Goal: Task Accomplishment & Management: Use online tool/utility

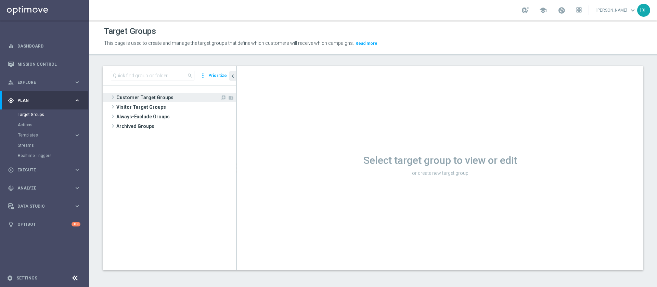
click at [138, 97] on span "Customer Target Groups" at bounding box center [167, 98] width 103 height 10
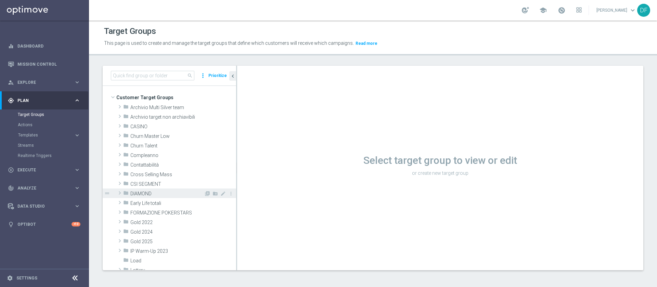
click at [143, 192] on span "DIAMOND" at bounding box center [167, 194] width 74 height 6
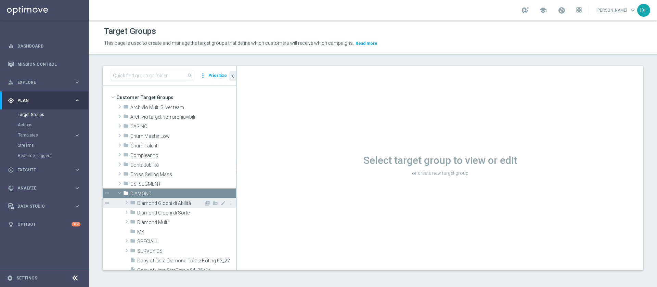
click at [144, 199] on div "folder Diamond Giochi di Abilità" at bounding box center [167, 203] width 74 height 10
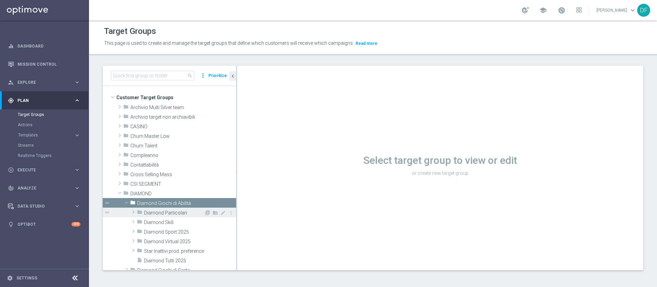
click at [148, 208] on div "folder Diamond Particolari" at bounding box center [170, 213] width 67 height 10
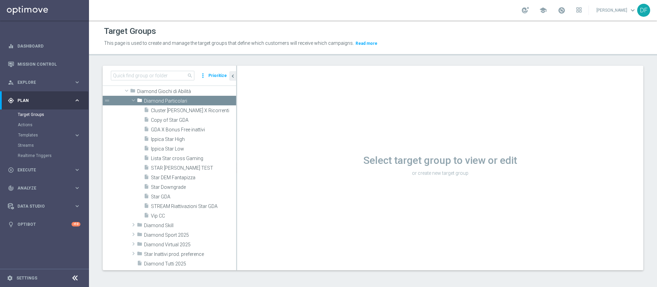
scroll to position [114, 0]
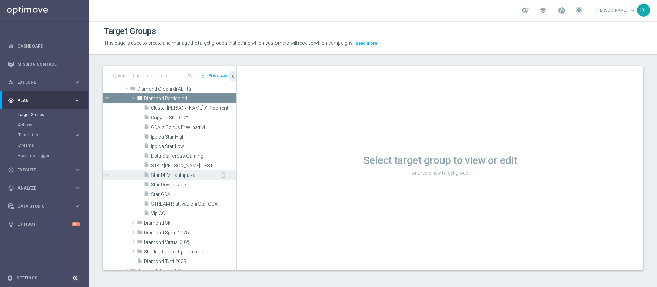
click at [188, 176] on span "Star DEM Fantapizza" at bounding box center [185, 176] width 69 height 6
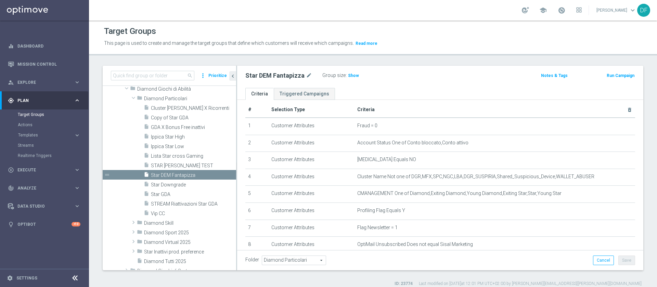
scroll to position [5, 0]
click at [307, 73] on icon "mode_edit" at bounding box center [309, 76] width 6 height 8
click at [359, 85] on div "Star DEM Fantapizza mode_edit Group size : Show Notes & Tags Run Campaign" at bounding box center [440, 77] width 406 height 22
click at [220, 174] on icon "content_copy" at bounding box center [222, 175] width 5 height 5
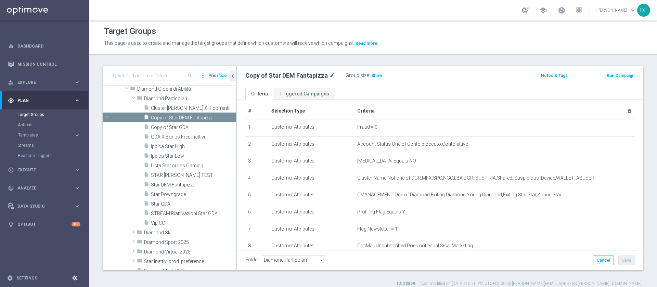
scroll to position [95, 0]
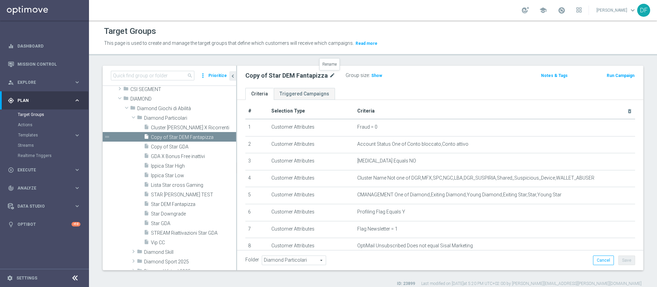
click at [332, 74] on icon "mode_edit" at bounding box center [332, 76] width 6 height 8
click at [323, 75] on input "Copy of Star DEM Fantapizza" at bounding box center [291, 77] width 92 height 10
click at [275, 77] on input "Copy of Star DEM MyCombo" at bounding box center [291, 77] width 92 height 10
type input "Star DEM MyCombo"
click at [448, 82] on div "Star DEM MyCombo Group size : Show Notes & Tags Run Campaign" at bounding box center [440, 77] width 406 height 22
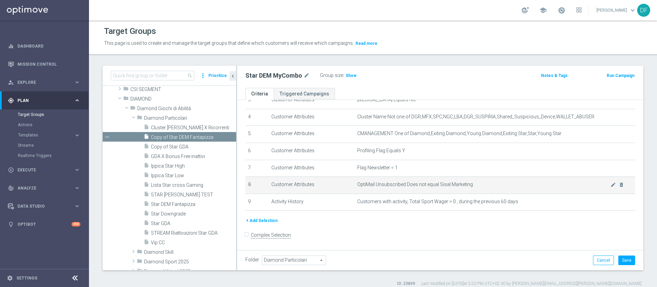
scroll to position [68, 0]
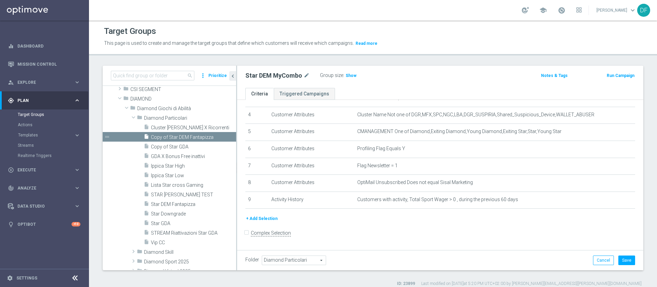
click at [271, 221] on button "+ Add Selection" at bounding box center [261, 219] width 33 height 8
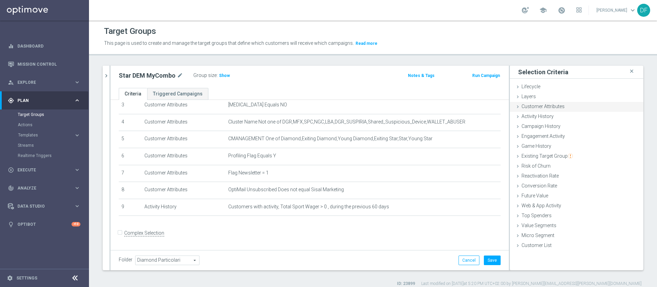
click at [538, 106] on span "Customer Attributes" at bounding box center [543, 106] width 43 height 5
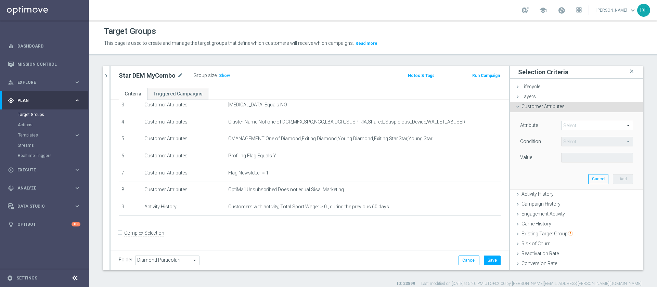
click at [562, 122] on span at bounding box center [597, 125] width 71 height 9
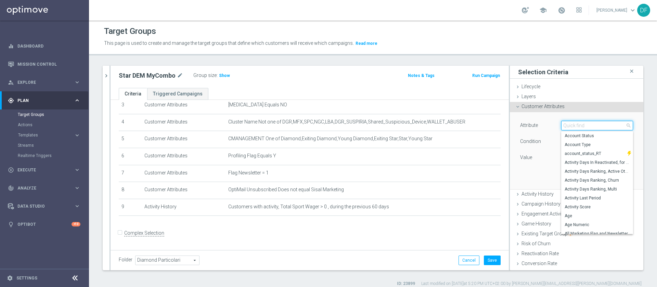
click at [561, 124] on input "search" at bounding box center [597, 126] width 72 height 10
click at [579, 126] on input "flag" at bounding box center [597, 126] width 72 height 10
type input "f"
type input "betting"
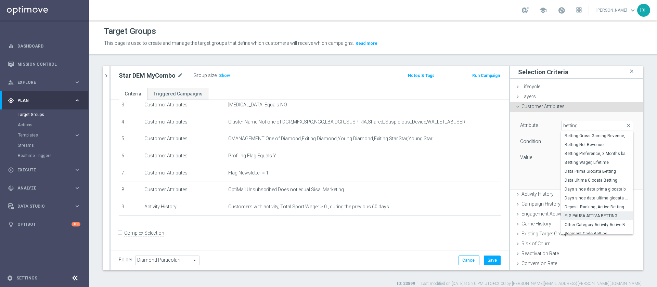
click at [590, 213] on span "FLG PAUSA ATTIVA BETTING" at bounding box center [597, 215] width 65 height 5
type input "FLG PAUSA ATTIVA BETTING"
type input "Equals"
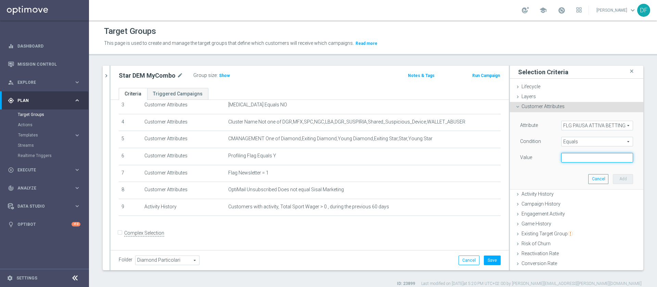
click at [571, 159] on input "text" at bounding box center [597, 158] width 72 height 10
type input "N"
click at [613, 177] on button "Add" at bounding box center [623, 179] width 20 height 10
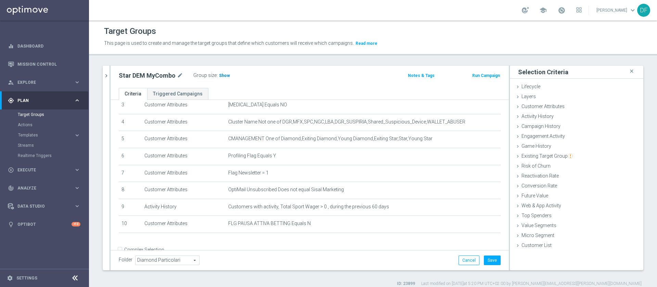
click at [222, 76] on span "Show" at bounding box center [224, 75] width 11 height 5
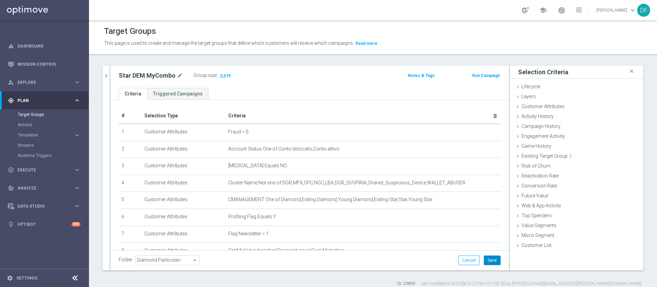
click at [485, 261] on button "Save" at bounding box center [492, 261] width 17 height 10
click at [22, 135] on span "Templates" at bounding box center [42, 135] width 49 height 4
click at [24, 140] on div "Optimail" at bounding box center [54, 145] width 67 height 10
click at [26, 146] on link "Optimail" at bounding box center [46, 145] width 50 height 5
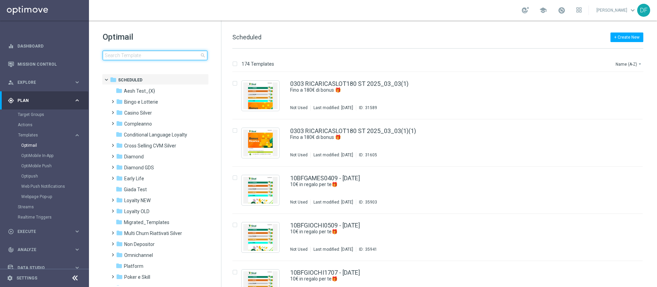
click at [123, 54] on input at bounding box center [155, 56] width 105 height 10
click at [150, 53] on input at bounding box center [155, 56] width 105 height 10
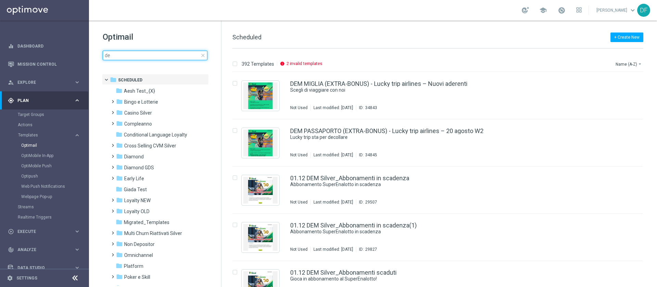
type input "d"
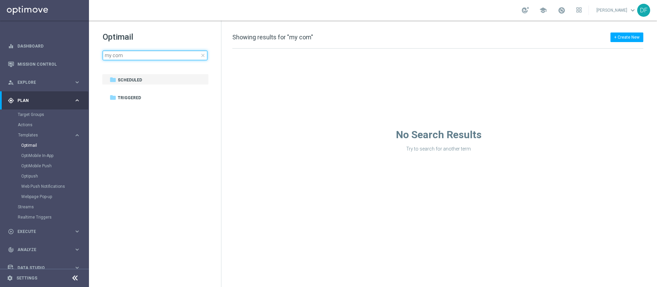
click at [129, 54] on input "my com" at bounding box center [155, 56] width 105 height 10
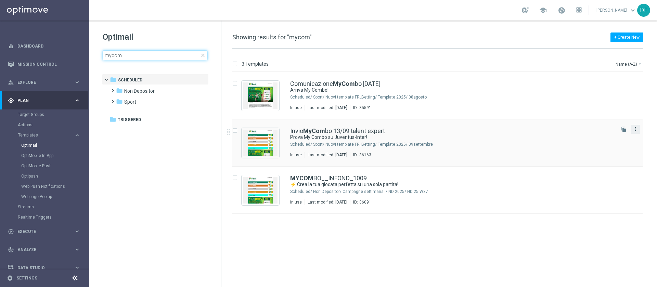
type input "mycom"
click at [635, 129] on icon "more_vert" at bounding box center [635, 128] width 5 height 5
click at [603, 144] on span "Copy To" at bounding box center [595, 146] width 15 height 5
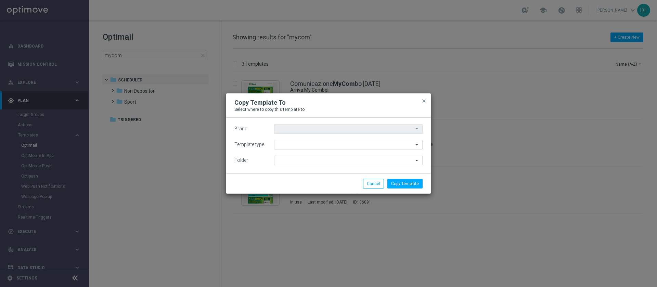
type input "Sisal Marketing"
type input "Scheduled"
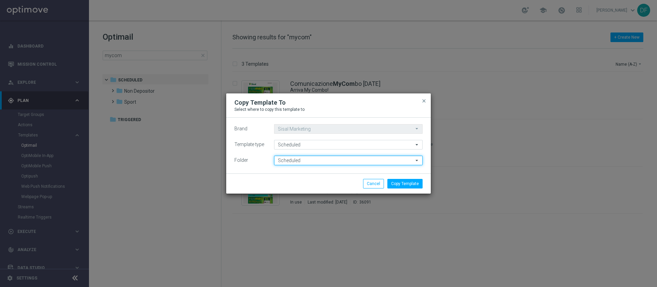
click at [322, 161] on input "Scheduled" at bounding box center [348, 161] width 149 height 10
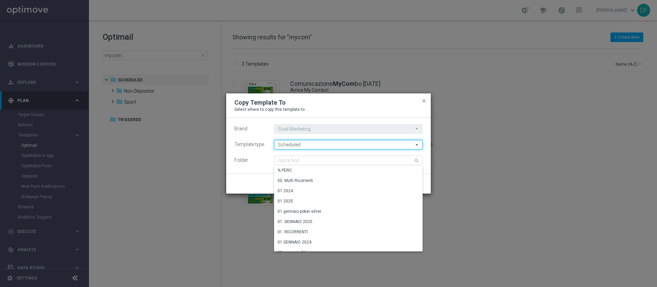
click at [324, 144] on input "Scheduled" at bounding box center [348, 145] width 149 height 10
type input "Scheduled"
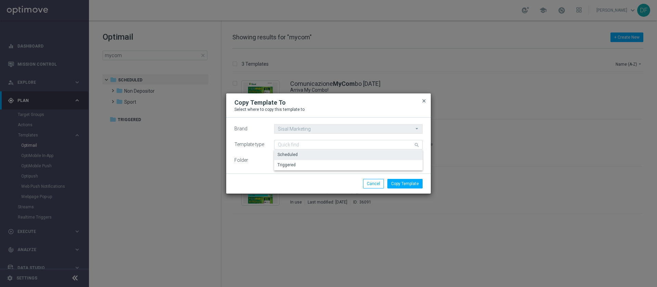
click at [423, 100] on span "close" at bounding box center [423, 100] width 5 height 5
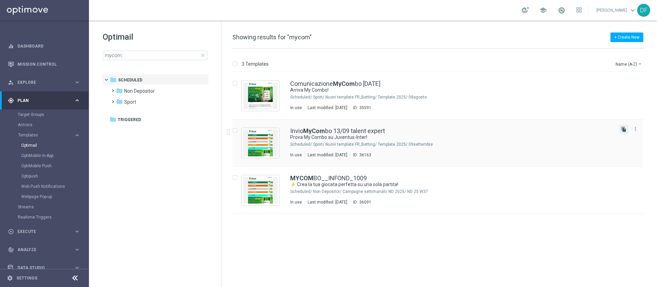
click at [622, 129] on icon "file_copy" at bounding box center [623, 129] width 5 height 5
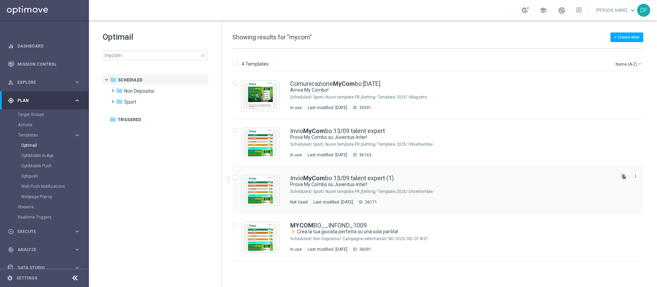
click at [234, 181] on div "Press SPACE to select this row." at bounding box center [236, 190] width 9 height 30
click at [235, 178] on input "Press SPACE to select this row." at bounding box center [234, 179] width 4 height 4
checkbox input "true"
click at [570, 62] on p "Move" at bounding box center [571, 63] width 11 height 5
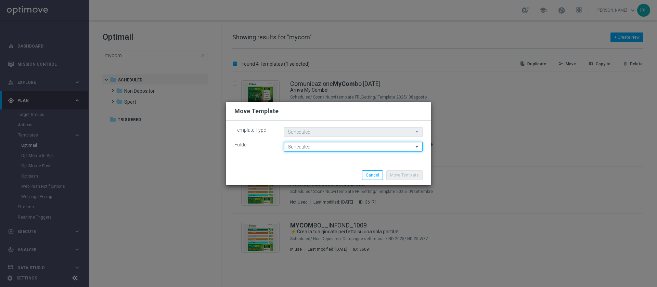
click at [383, 149] on input "Scheduled" at bounding box center [353, 147] width 139 height 10
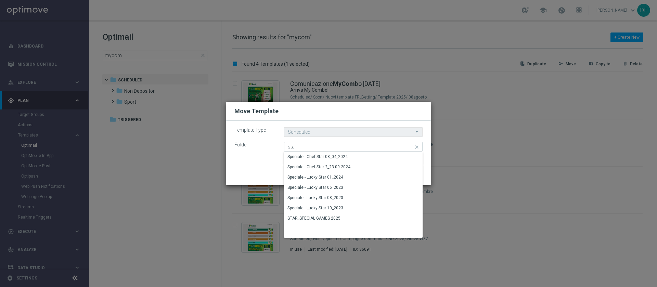
click at [253, 165] on div "Move Template Cancel" at bounding box center [328, 175] width 205 height 20
type input "Scheduled"
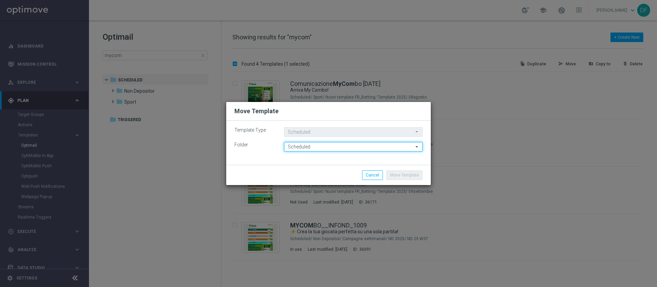
click at [347, 149] on input "Scheduled" at bounding box center [353, 147] width 139 height 10
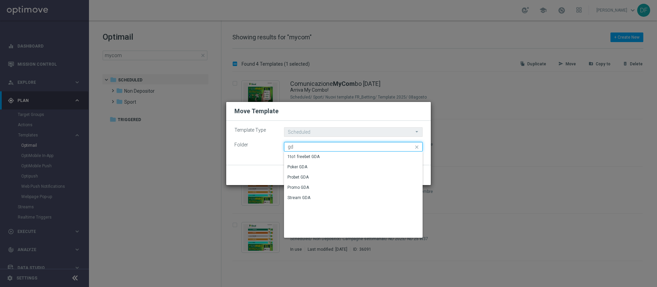
type input "g"
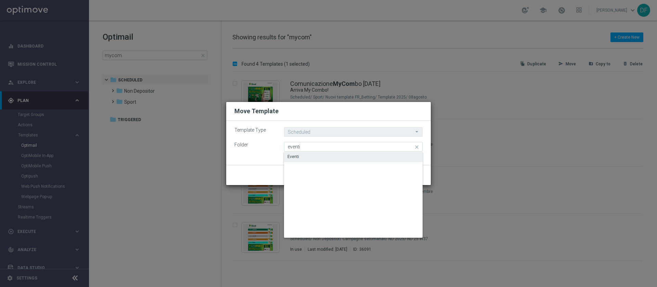
click at [291, 155] on div "Eventi" at bounding box center [294, 157] width 12 height 6
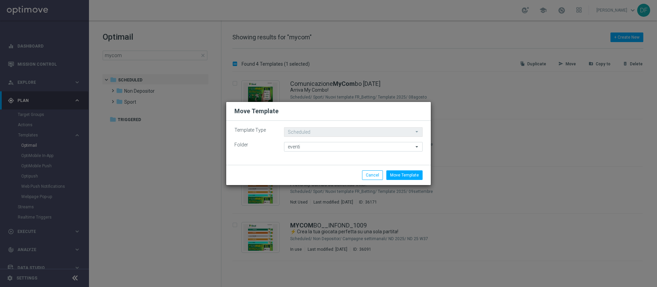
type input "Eventi"
click at [401, 175] on button "Move Template" at bounding box center [404, 175] width 36 height 10
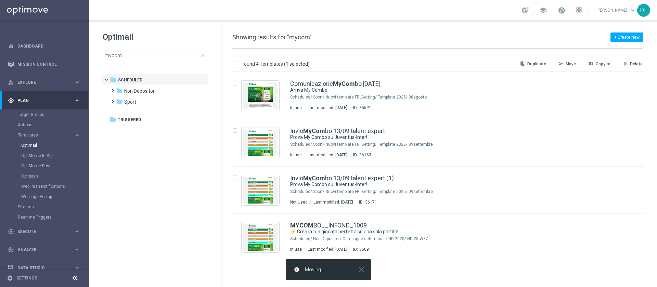
checkbox input "false"
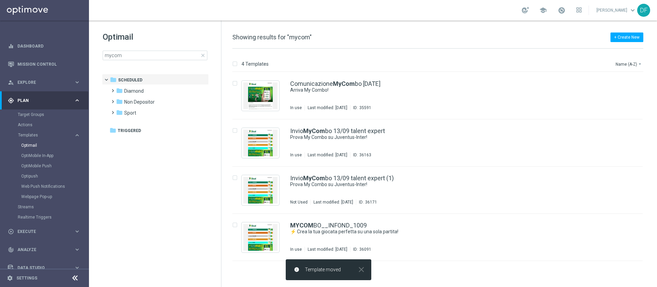
click at [202, 55] on span "close" at bounding box center [202, 55] width 5 height 5
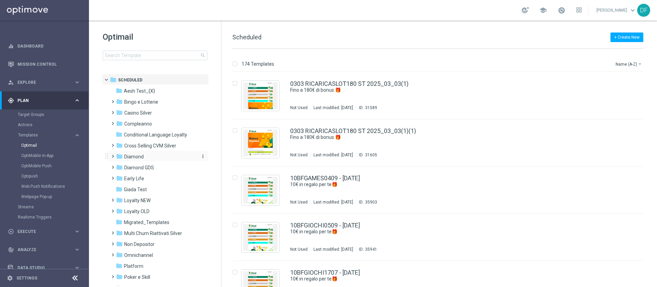
click at [131, 156] on span "Diamond" at bounding box center [134, 157] width 20 height 6
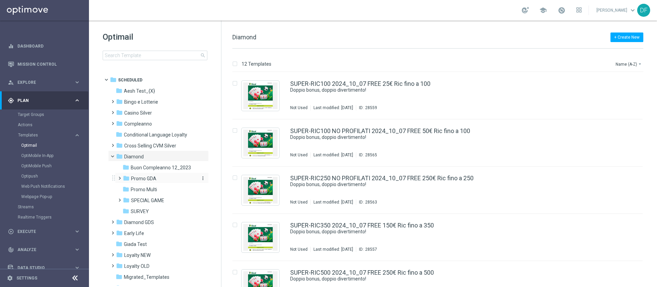
click at [148, 179] on span "Promo GDA" at bounding box center [143, 179] width 25 height 6
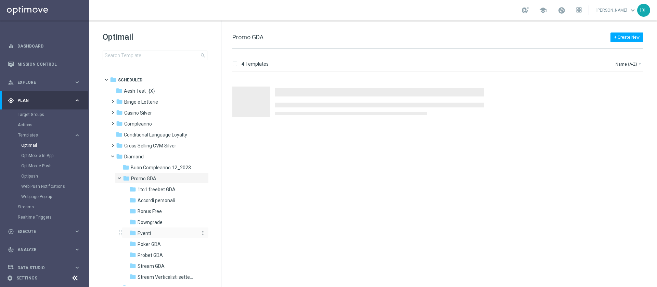
click at [141, 230] on span "Eventi" at bounding box center [144, 233] width 13 height 6
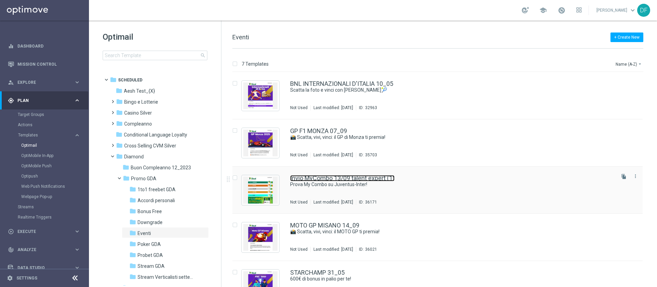
click at [378, 178] on link "Invio MyCombo 13/09 talent expert (1)" at bounding box center [342, 178] width 104 height 6
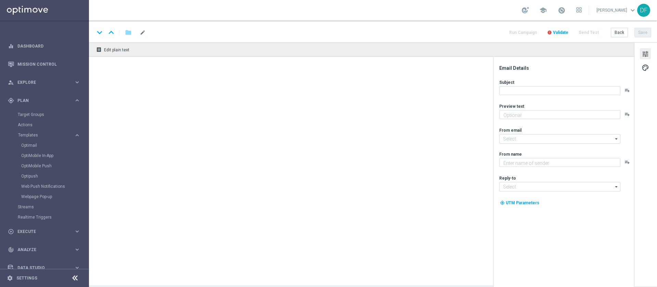
type input "Invio MyCombo 13/09 talent expert (1)"
type textarea "Crea la tua scommessa personalizzata sul derby d’Italia"
type input "[EMAIL_ADDRESS][DOMAIN_NAME]"
type textarea "SISAL"
type input "[EMAIL_ADDRESS][DOMAIN_NAME]"
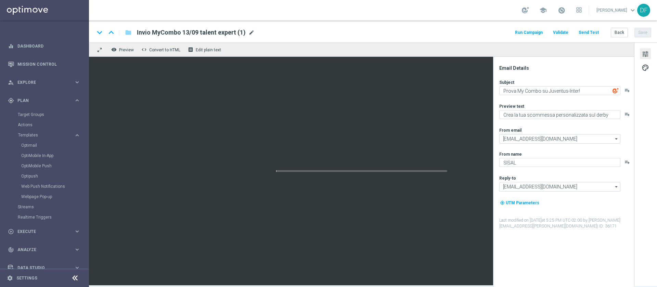
click at [251, 31] on span "mode_edit" at bounding box center [251, 32] width 6 height 6
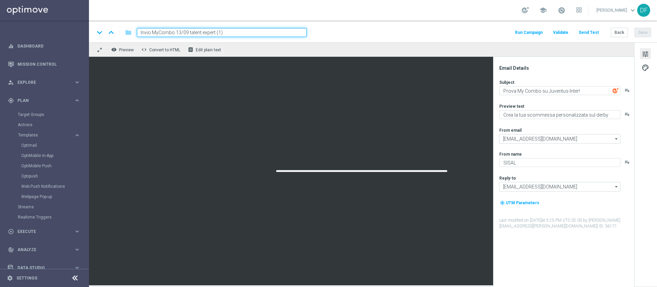
click at [245, 33] on input "Invio MyCombo 13/09 talent expert (1)" at bounding box center [222, 32] width 170 height 9
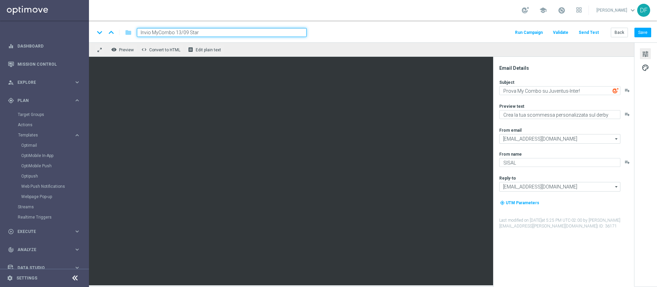
click at [151, 32] on input "Invio MyCombo 13/09 Star" at bounding box center [222, 32] width 170 height 9
type input "MyCombo 13/09 Star"
click at [641, 30] on button "Save" at bounding box center [643, 33] width 17 height 10
drag, startPoint x: 209, startPoint y: 34, endPoint x: 136, endPoint y: 29, distance: 73.4
click at [136, 29] on div "MyCombo 13/09 Star" at bounding box center [218, 32] width 175 height 9
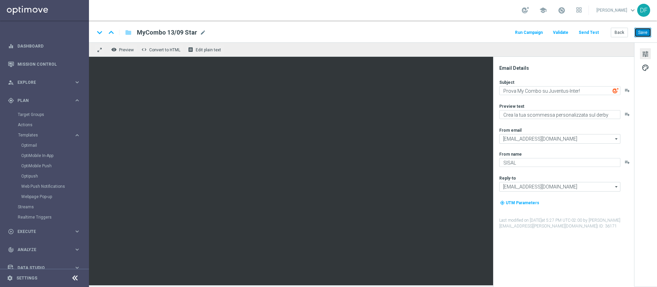
click at [644, 30] on button "Save" at bounding box center [643, 33] width 17 height 10
click at [527, 35] on button "Run Campaign" at bounding box center [529, 32] width 30 height 9
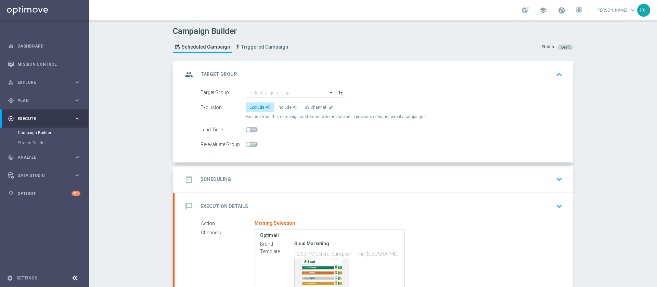
click at [328, 92] on icon "arrow_drop_down" at bounding box center [331, 92] width 7 height 9
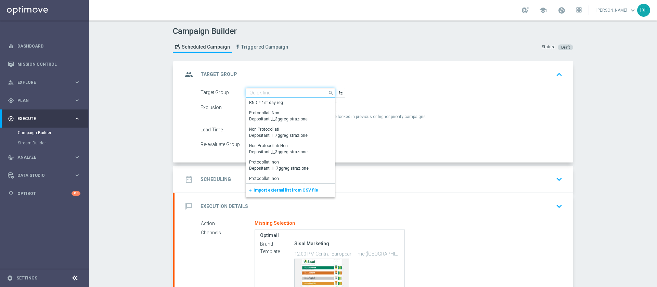
click at [313, 92] on input at bounding box center [290, 93] width 89 height 10
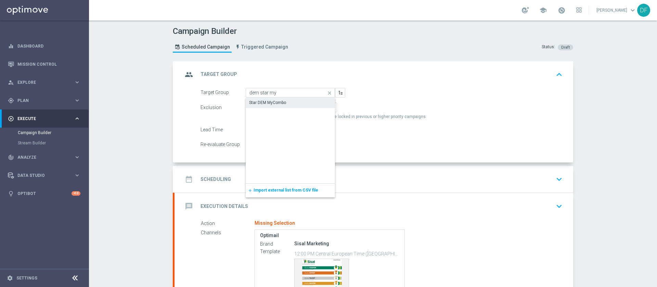
click at [290, 101] on div "Star DEM MyCombo" at bounding box center [290, 103] width 89 height 10
type input "Star DEM MyCombo"
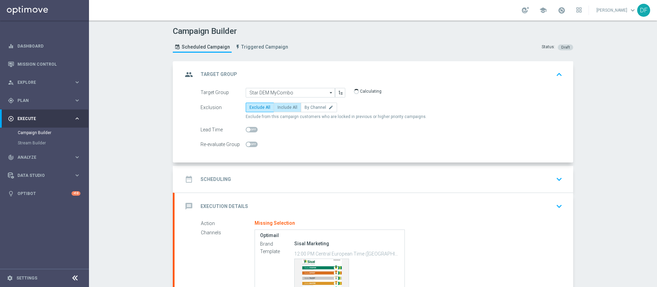
click at [284, 107] on span "Include All" at bounding box center [288, 107] width 20 height 5
click at [282, 107] on input "Include All" at bounding box center [280, 108] width 4 height 4
radio input "true"
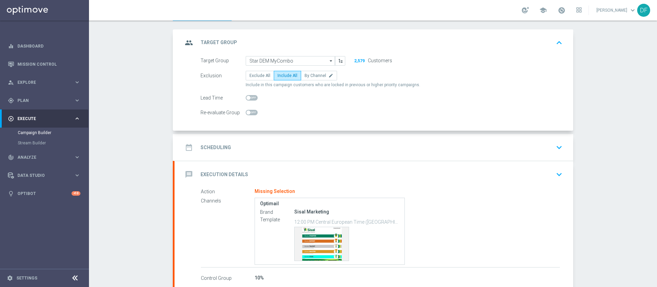
scroll to position [41, 0]
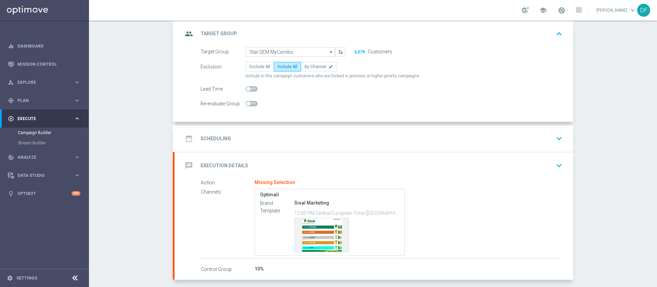
click at [559, 139] on icon "keyboard_arrow_down" at bounding box center [559, 138] width 10 height 10
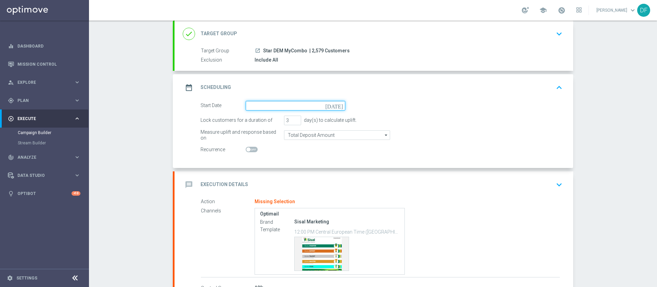
click at [332, 104] on input at bounding box center [296, 106] width 100 height 10
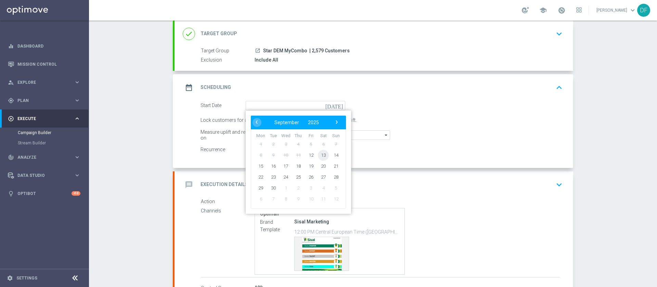
click at [319, 156] on span "13" at bounding box center [323, 155] width 11 height 11
type input "[DATE]"
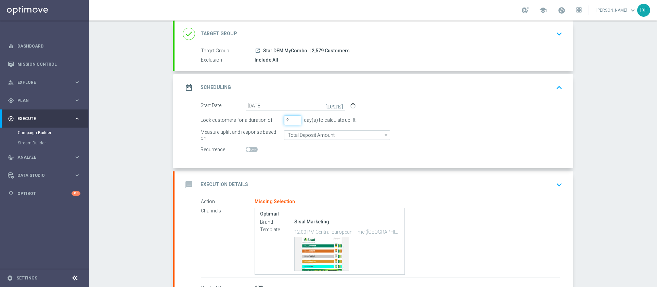
click at [293, 122] on input "2" at bounding box center [292, 121] width 17 height 10
type input "1"
click at [293, 122] on input "1" at bounding box center [292, 121] width 17 height 10
click at [294, 134] on input "Total Deposit Amount" at bounding box center [337, 135] width 106 height 10
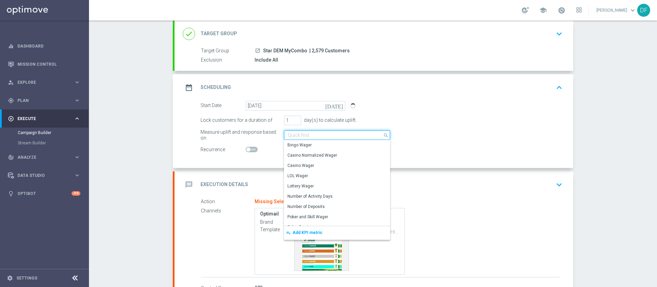
click at [304, 135] on input at bounding box center [337, 135] width 106 height 10
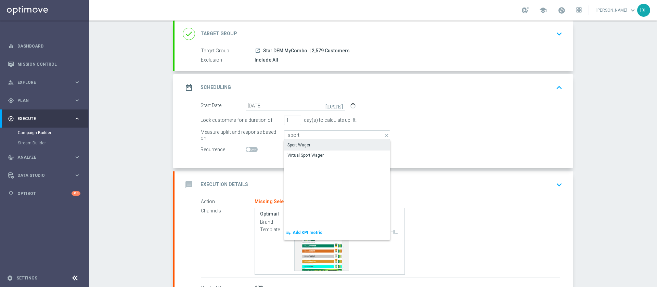
click at [302, 145] on div "Sport Wager" at bounding box center [299, 145] width 23 height 6
type input "Sport Wager"
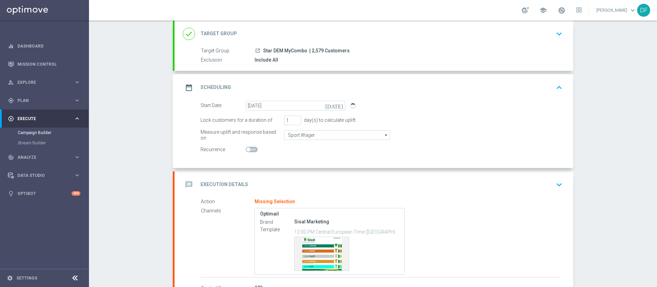
click at [556, 188] on icon "keyboard_arrow_down" at bounding box center [559, 185] width 10 height 10
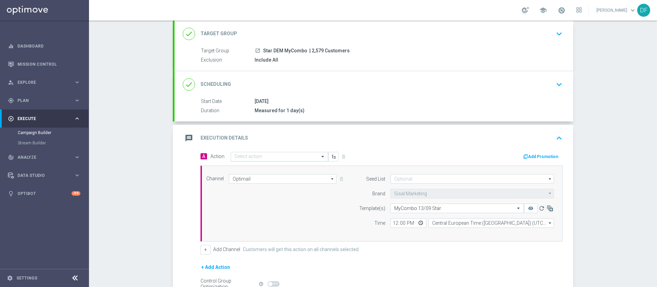
click at [287, 158] on input "text" at bounding box center [272, 157] width 76 height 6
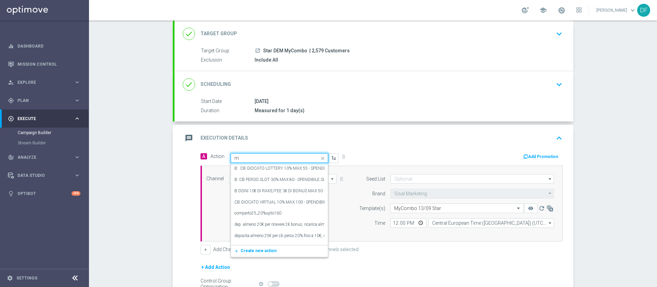
type input "my"
click at [263, 251] on span "Create new action" at bounding box center [259, 250] width 36 height 5
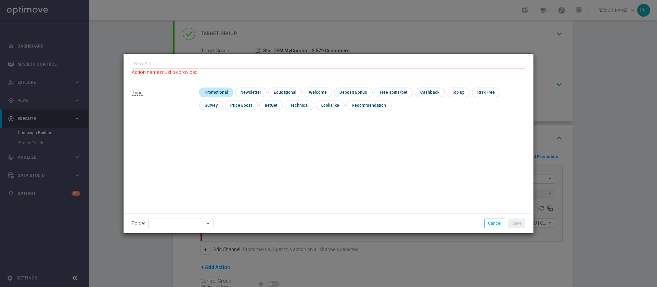
click at [213, 91] on input "checkbox" at bounding box center [215, 92] width 33 height 9
checkbox input "true"
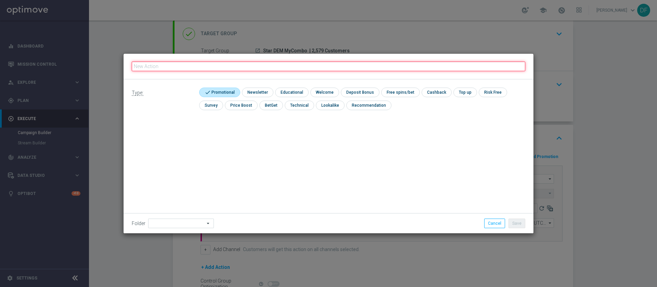
click at [145, 66] on input "text" at bounding box center [329, 67] width 394 height 10
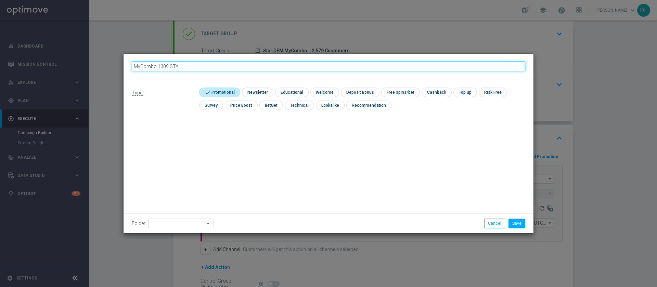
type input "MyCombo 1309 STAR"
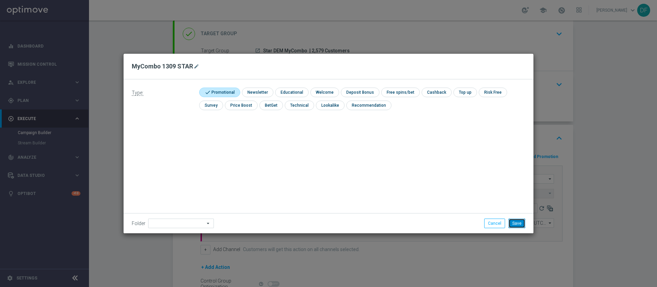
click at [514, 224] on button "Save" at bounding box center [517, 224] width 17 height 10
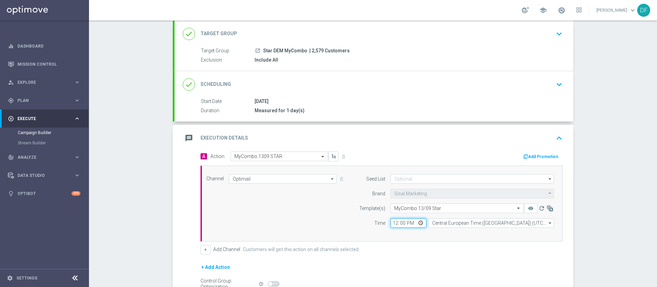
click at [410, 225] on input "12:00" at bounding box center [409, 223] width 36 height 10
click at [315, 226] on div "Channel Optimail Optimail arrow_drop_down Drag here to set row groups Drag here…" at bounding box center [380, 203] width 358 height 59
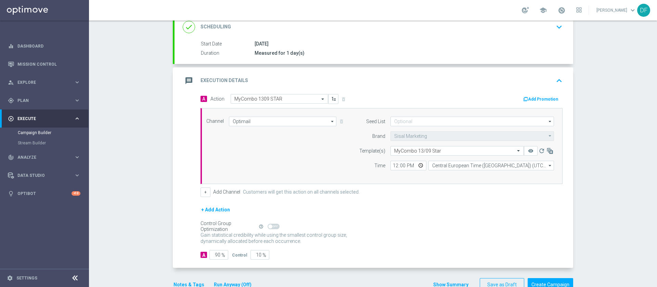
scroll to position [116, 0]
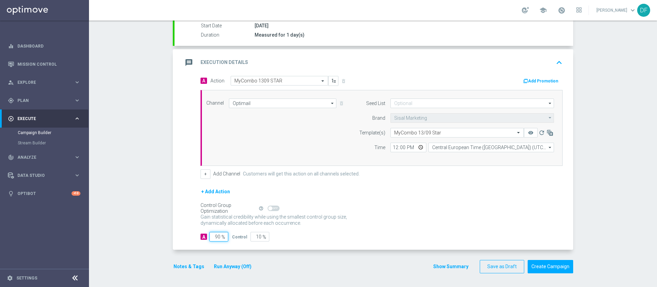
click at [217, 239] on input "90" at bounding box center [218, 237] width 19 height 10
type input "0"
type input "100"
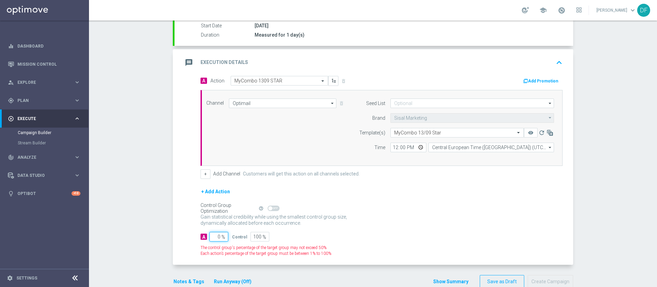
type input "10"
type input "90"
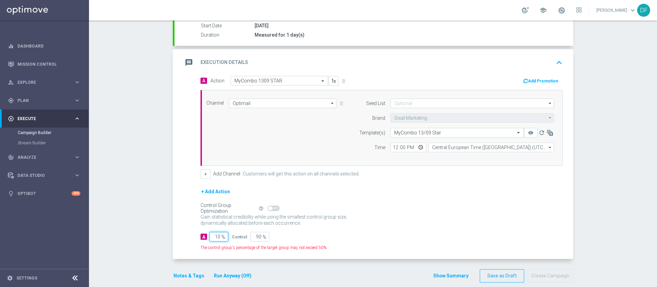
type input "100"
type input "0"
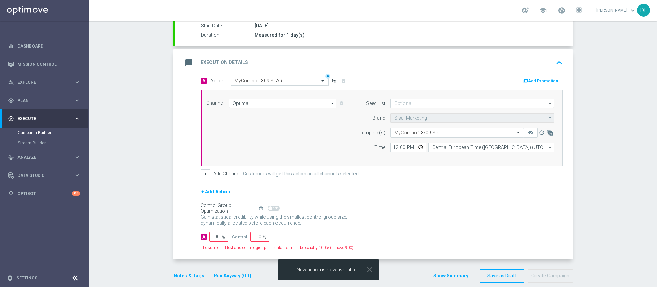
click at [399, 223] on div "Gain statistical credibility while using the smallest control group size, dynam…" at bounding box center [382, 220] width 362 height 16
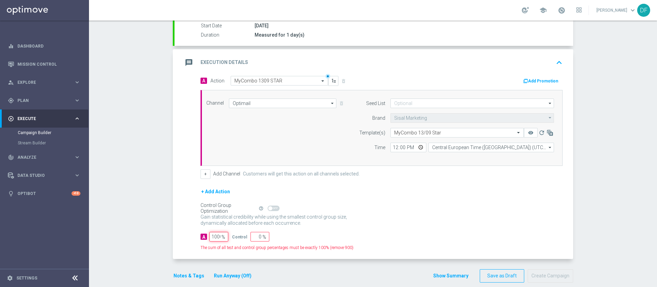
click at [210, 232] on input "1000" at bounding box center [218, 237] width 19 height 10
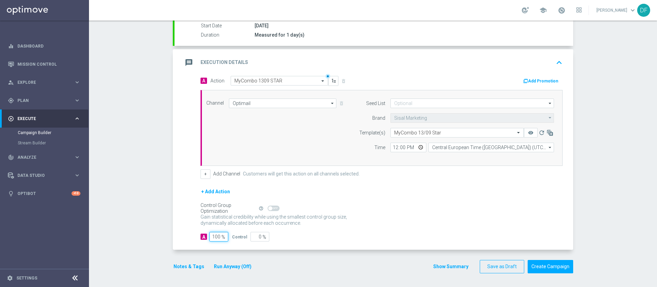
type input "100"
click at [437, 198] on div "+ Add Action" at bounding box center [382, 196] width 362 height 17
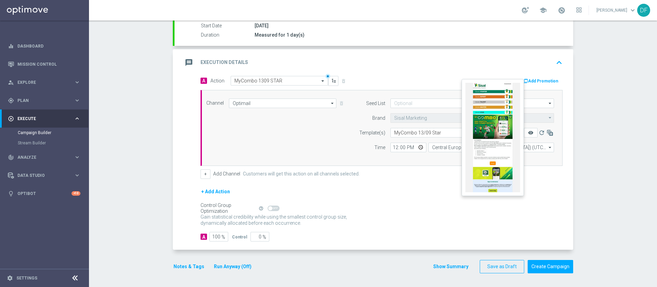
click at [528, 131] on icon "remove_red_eye" at bounding box center [530, 132] width 5 height 5
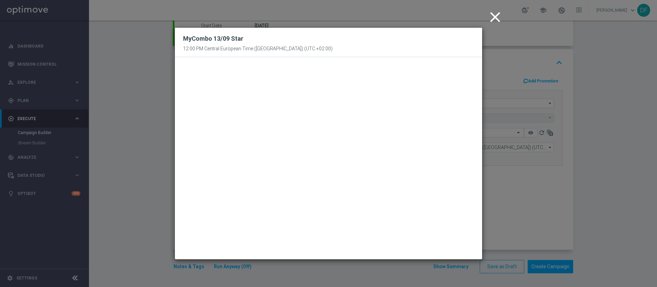
click at [494, 14] on icon "close" at bounding box center [495, 17] width 17 height 17
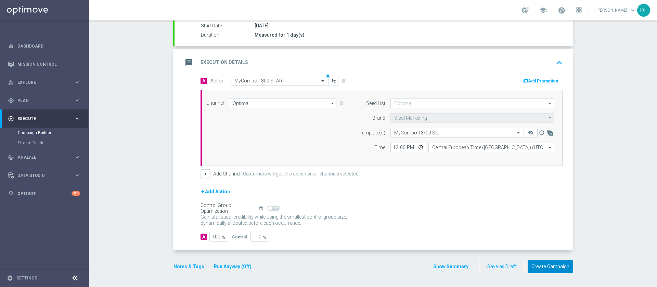
click at [546, 267] on button "Create Campaign" at bounding box center [551, 266] width 46 height 13
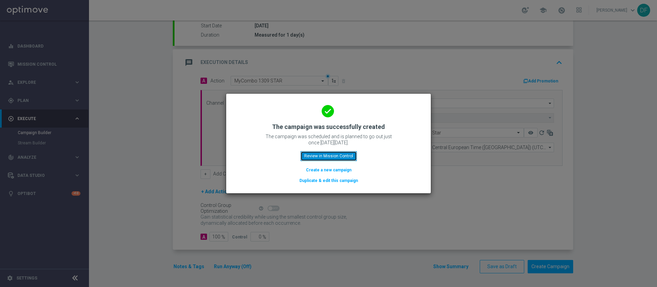
click at [334, 157] on button "Review in Mission Control" at bounding box center [329, 156] width 56 height 10
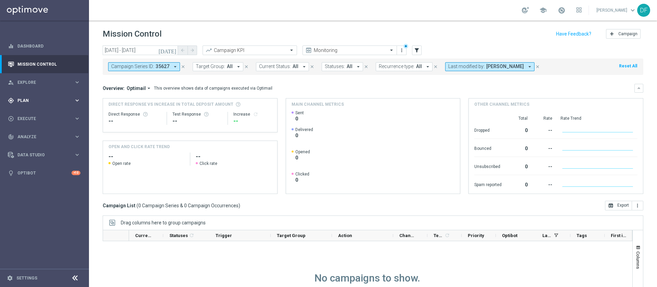
click at [25, 101] on span "Plan" at bounding box center [45, 101] width 56 height 4
click at [31, 143] on link "Optimail" at bounding box center [46, 145] width 50 height 5
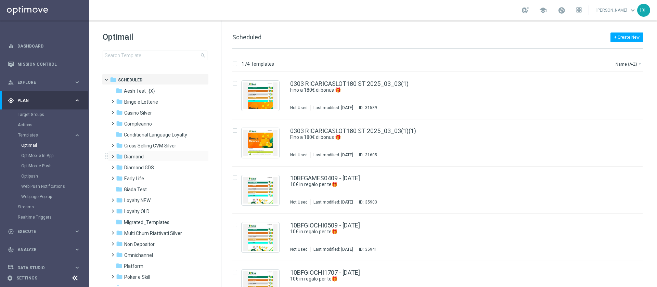
click at [113, 155] on span at bounding box center [111, 153] width 3 height 3
click at [124, 179] on icon "folder" at bounding box center [126, 178] width 7 height 7
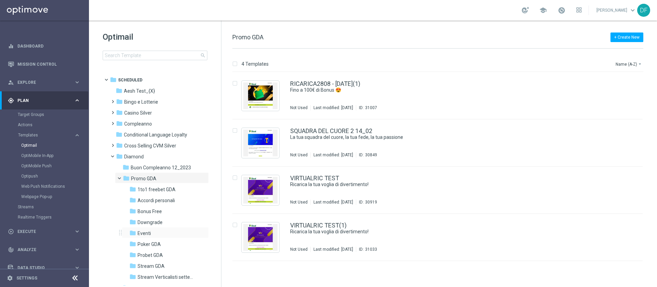
click at [143, 229] on div "folder Eventi more_vert" at bounding box center [165, 232] width 87 height 11
click at [146, 231] on span "Eventi" at bounding box center [144, 233] width 13 height 6
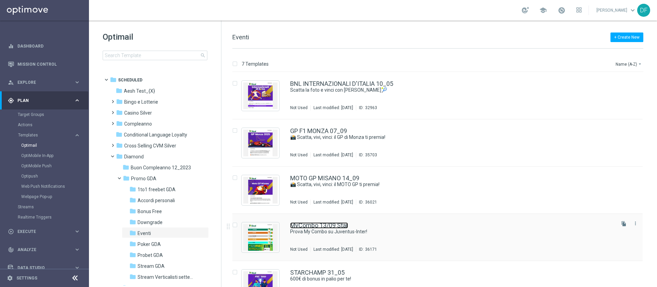
click at [323, 228] on link "MyCombo 13/09 Star" at bounding box center [319, 225] width 58 height 6
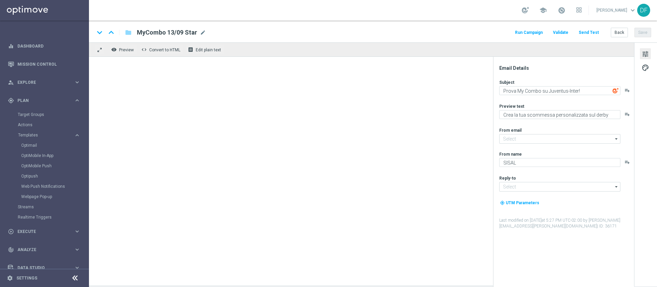
type input "[EMAIL_ADDRESS][DOMAIN_NAME]"
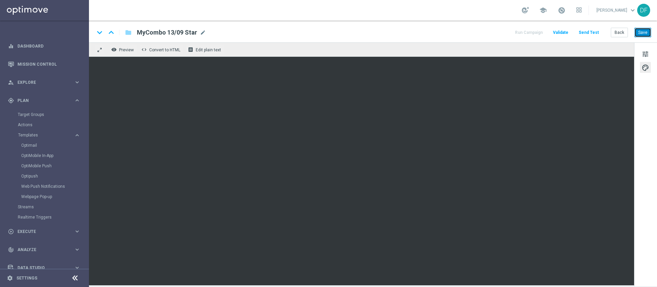
click at [639, 31] on button "Save" at bounding box center [643, 33] width 17 height 10
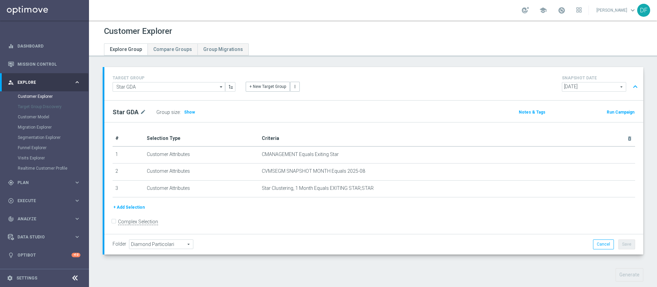
scroll to position [193, 0]
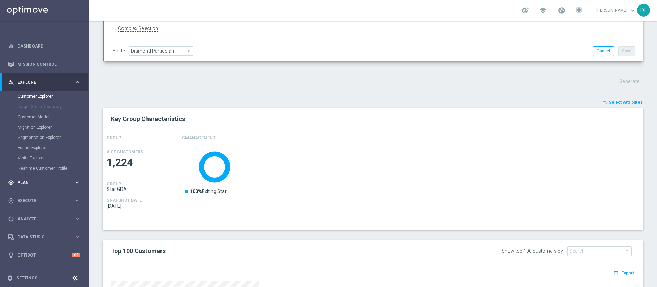
click at [20, 184] on span "Plan" at bounding box center [45, 183] width 56 height 4
click at [35, 132] on button "Templates keyboard_arrow_right" at bounding box center [49, 134] width 63 height 5
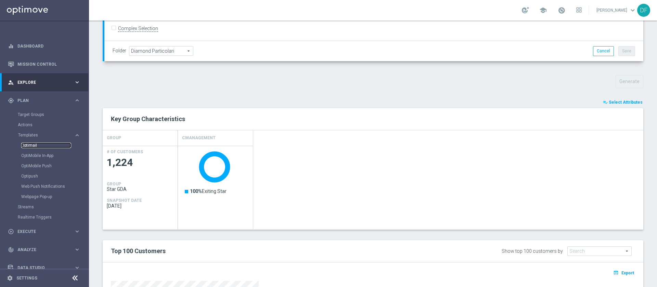
click at [34, 144] on link "Optimail" at bounding box center [46, 145] width 50 height 5
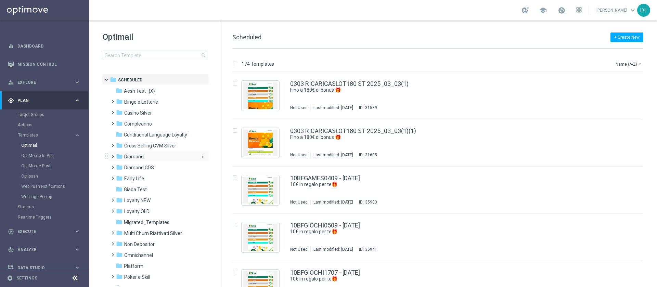
click at [129, 156] on span "Diamond" at bounding box center [134, 157] width 20 height 6
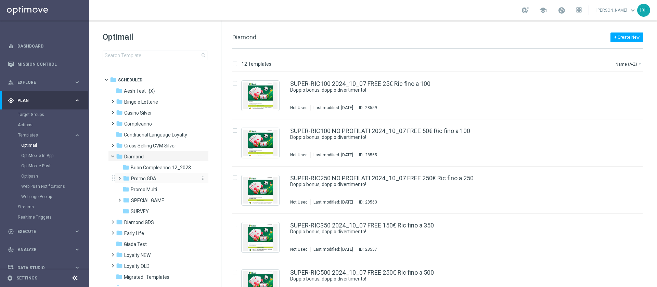
click at [152, 178] on span "Promo GDA" at bounding box center [143, 179] width 25 height 6
